Goal: Information Seeking & Learning: Understand process/instructions

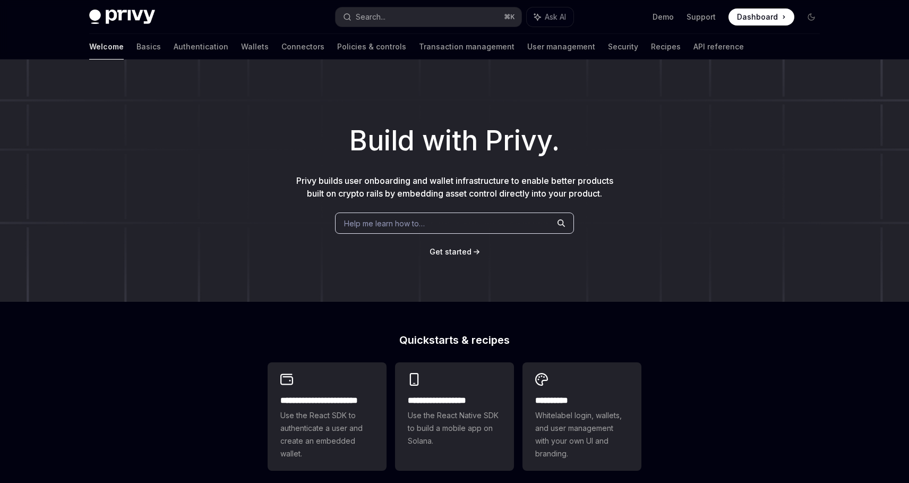
click at [303, 10] on div "Privy Docs home page" at bounding box center [208, 17] width 238 height 15
click at [357, 15] on div "Search..." at bounding box center [371, 17] width 30 height 13
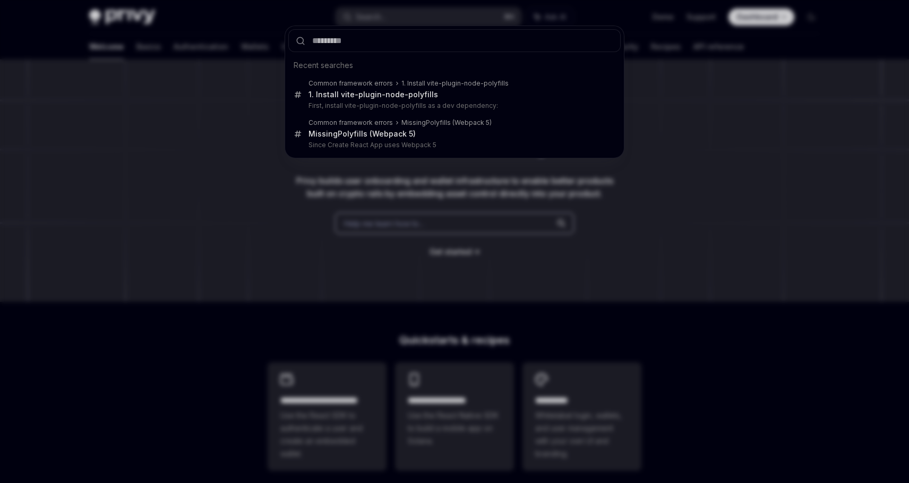
click at [233, 124] on div "Recent searches Common framework errors 1. Install vite-plugin-node-polyfills 1…" at bounding box center [454, 241] width 909 height 483
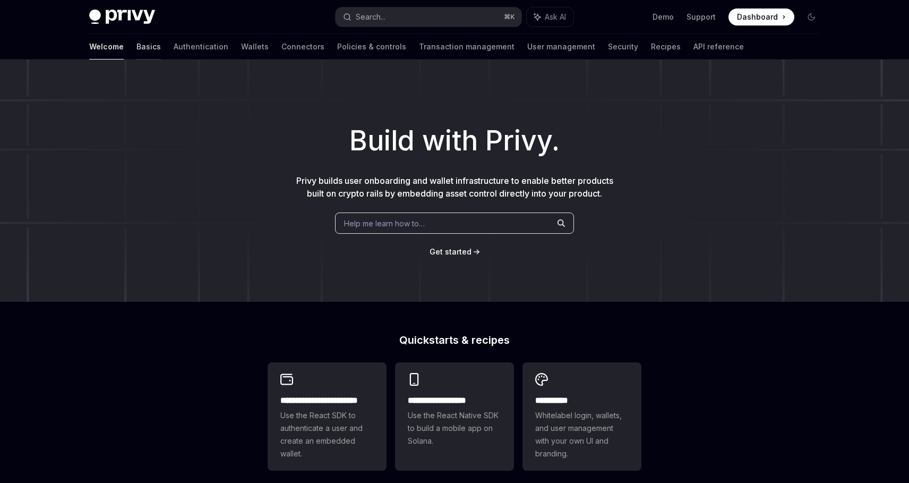
click at [137, 40] on link "Basics" at bounding box center [149, 46] width 24 height 25
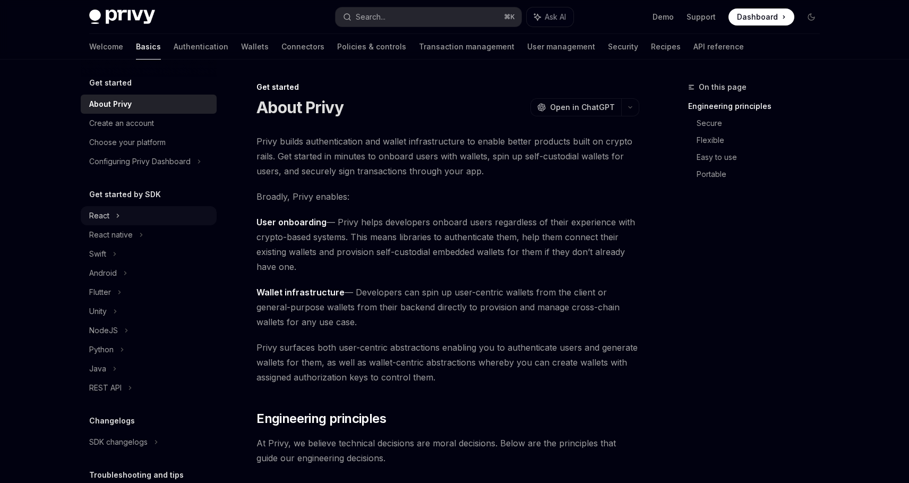
click at [120, 208] on div "React" at bounding box center [149, 215] width 136 height 19
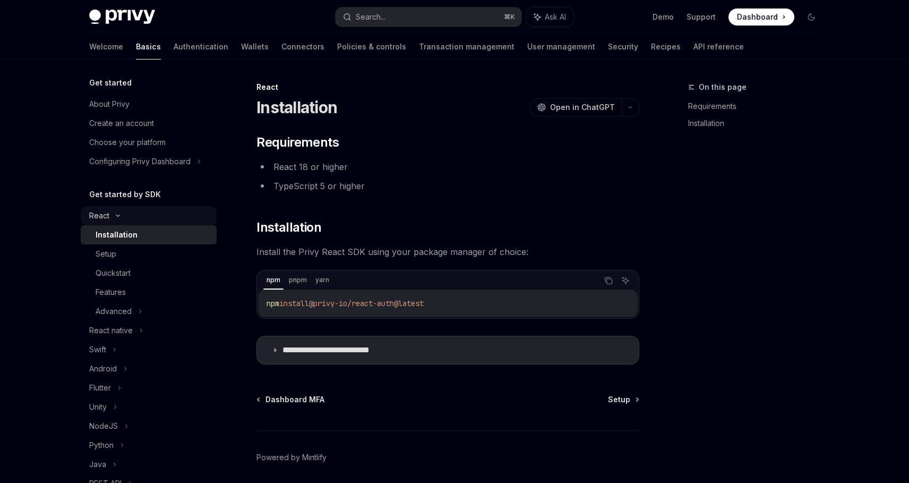
type textarea "*"
click at [614, 282] on button "Copy the contents from the code block" at bounding box center [609, 281] width 14 height 14
click at [446, 16] on button "Search... ⌘ K" at bounding box center [429, 16] width 186 height 19
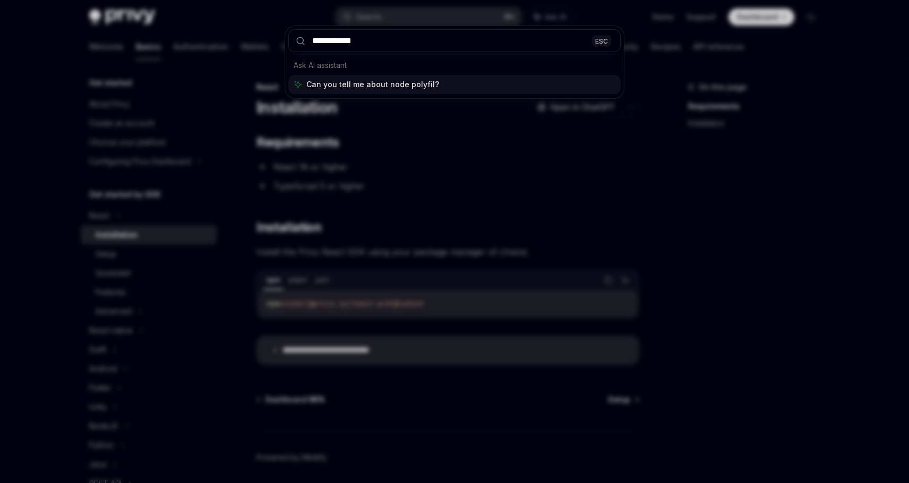
type input "**********"
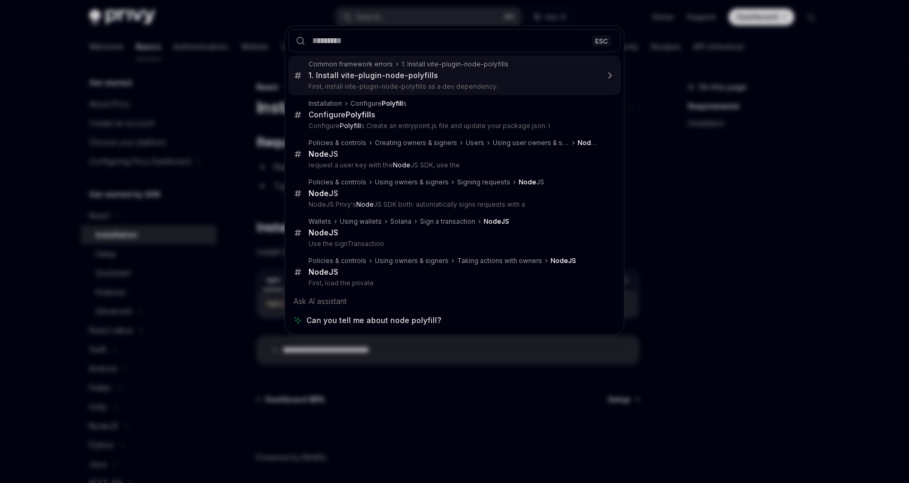
scroll to position [274, 0]
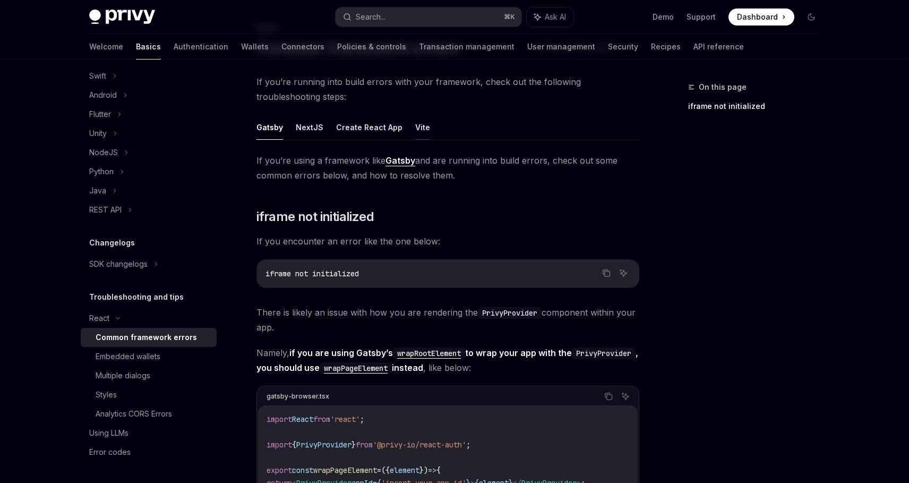
click at [418, 127] on button "Vite" at bounding box center [422, 127] width 15 height 25
type textarea "*"
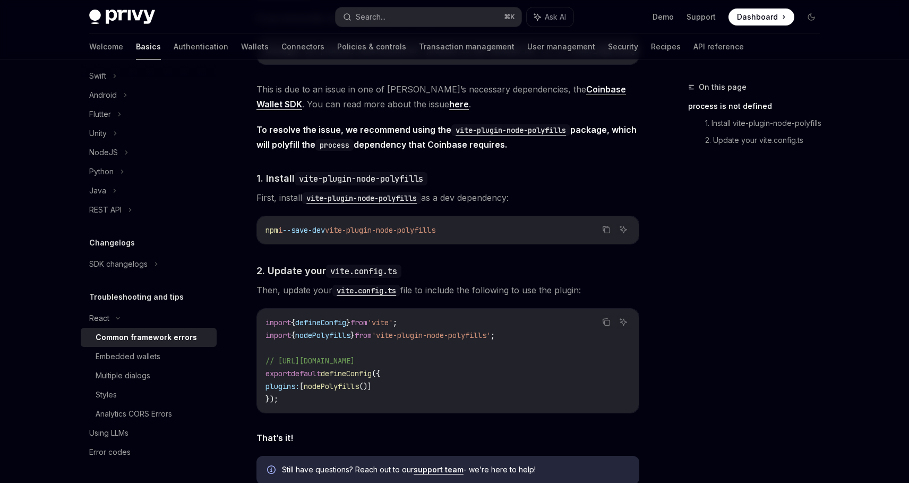
scroll to position [313, 0]
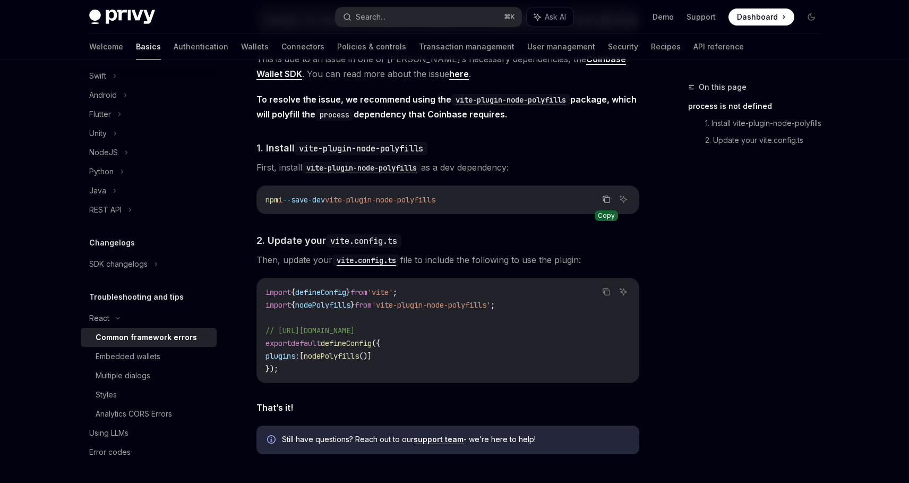
click at [603, 201] on icon "Copy the contents from the code block" at bounding box center [605, 198] width 5 height 5
